Goal: Find specific page/section: Find specific page/section

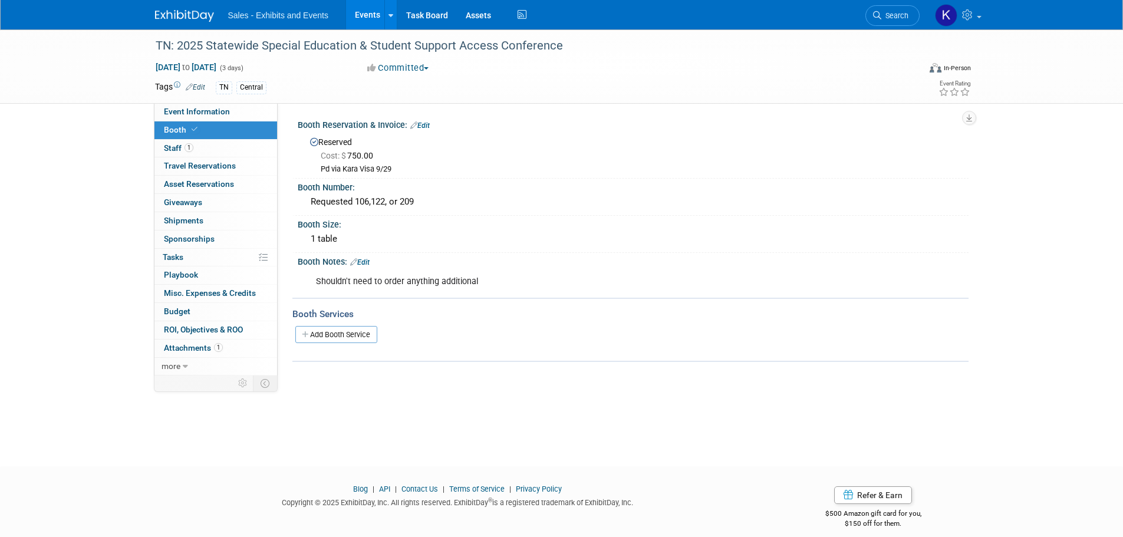
drag, startPoint x: 178, startPoint y: 15, endPoint x: 193, endPoint y: 19, distance: 16.0
click at [179, 15] on img at bounding box center [184, 16] width 59 height 12
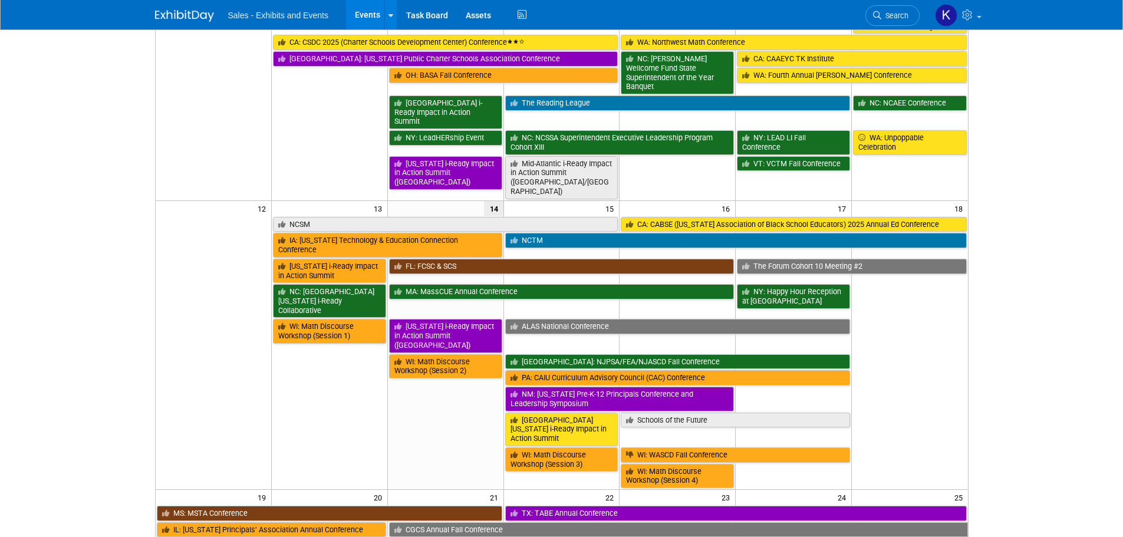
scroll to position [472, 0]
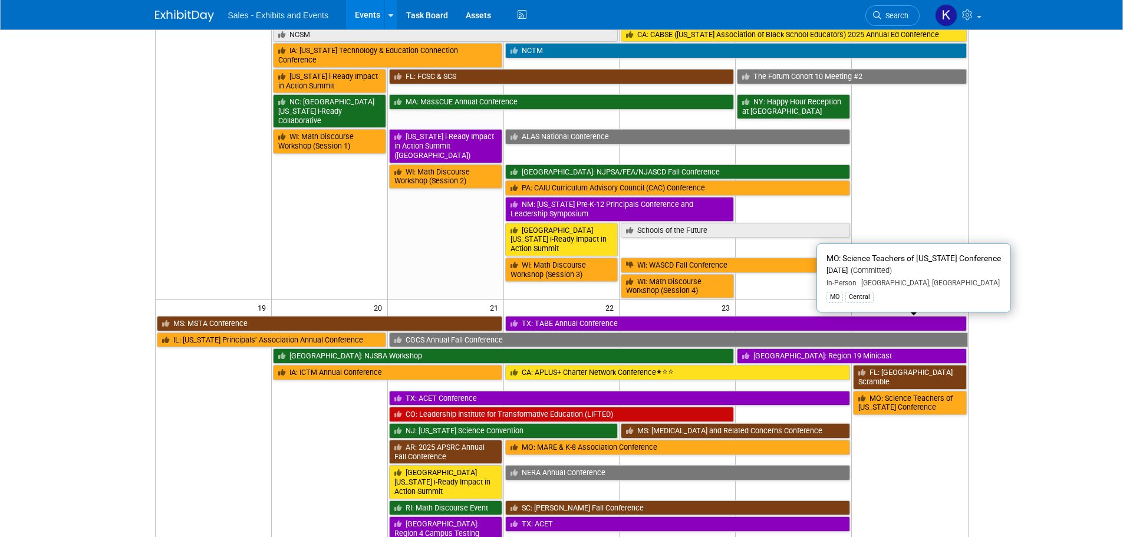
click at [891, 391] on link "MO: Science Teachers of [US_STATE] Conference" at bounding box center [909, 403] width 113 height 24
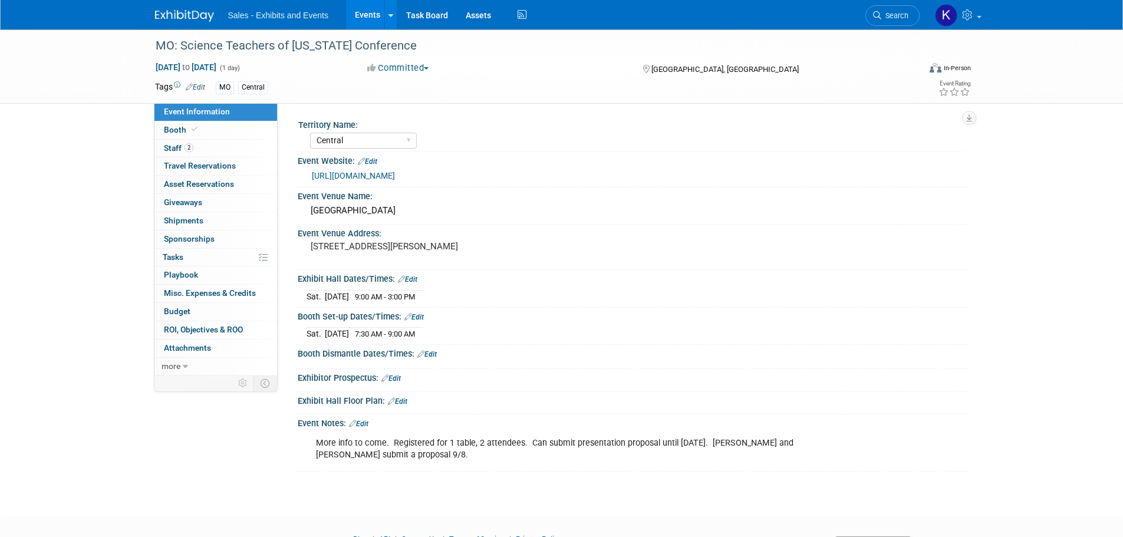
select select "Central"
click at [172, 148] on span "Staff 2" at bounding box center [178, 147] width 29 height 9
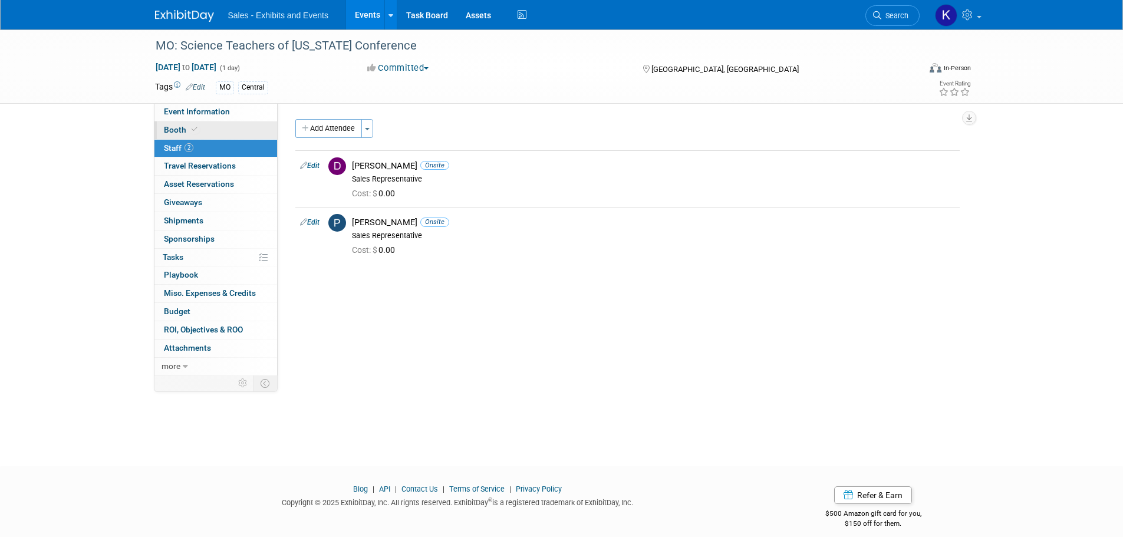
click at [173, 125] on span "Booth" at bounding box center [182, 129] width 36 height 9
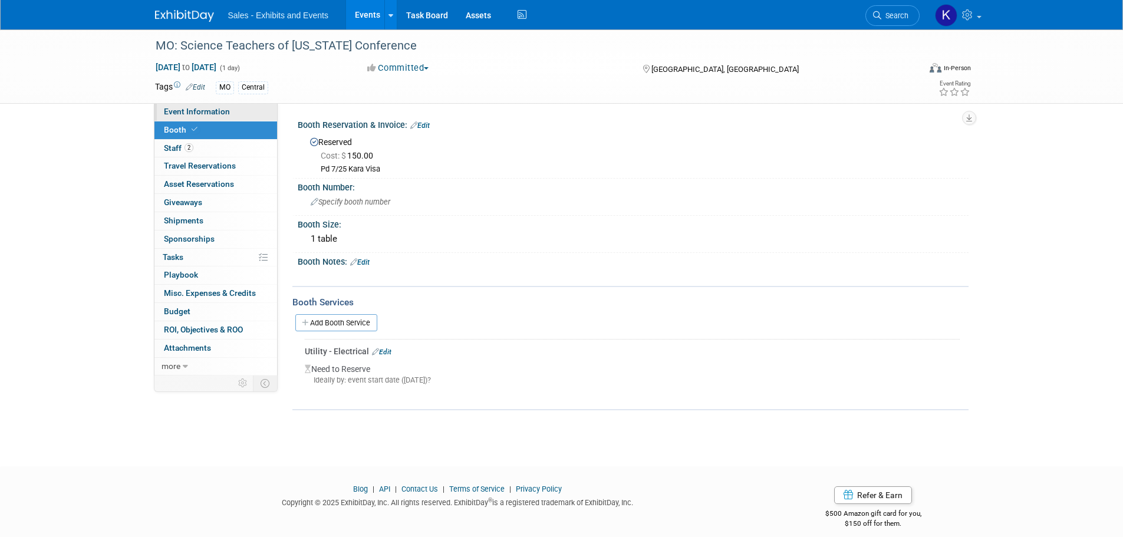
click at [188, 107] on span "Event Information" at bounding box center [197, 111] width 66 height 9
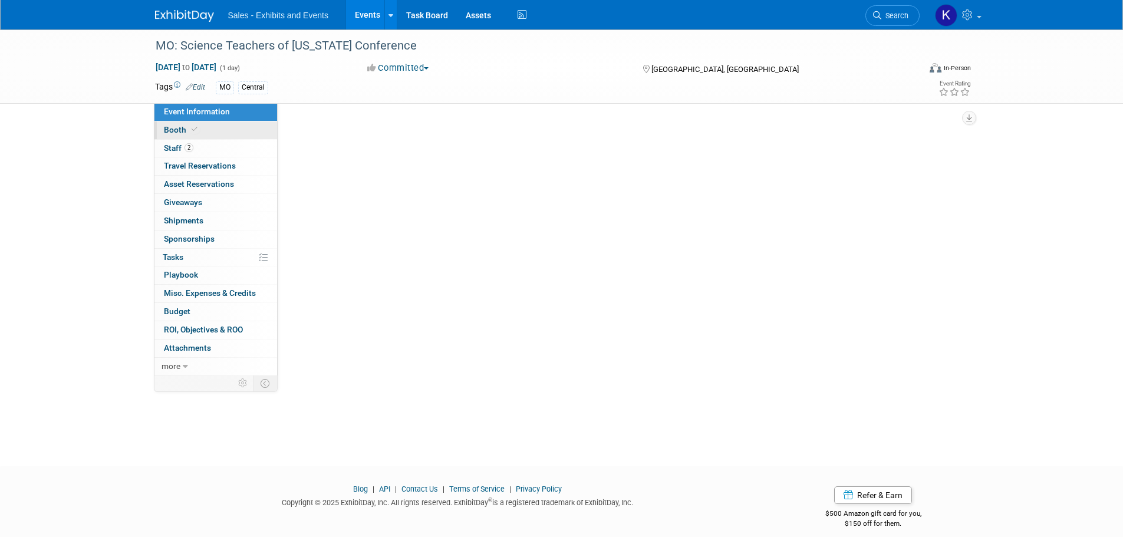
select select "Central"
